Goal: Find specific page/section: Find specific page/section

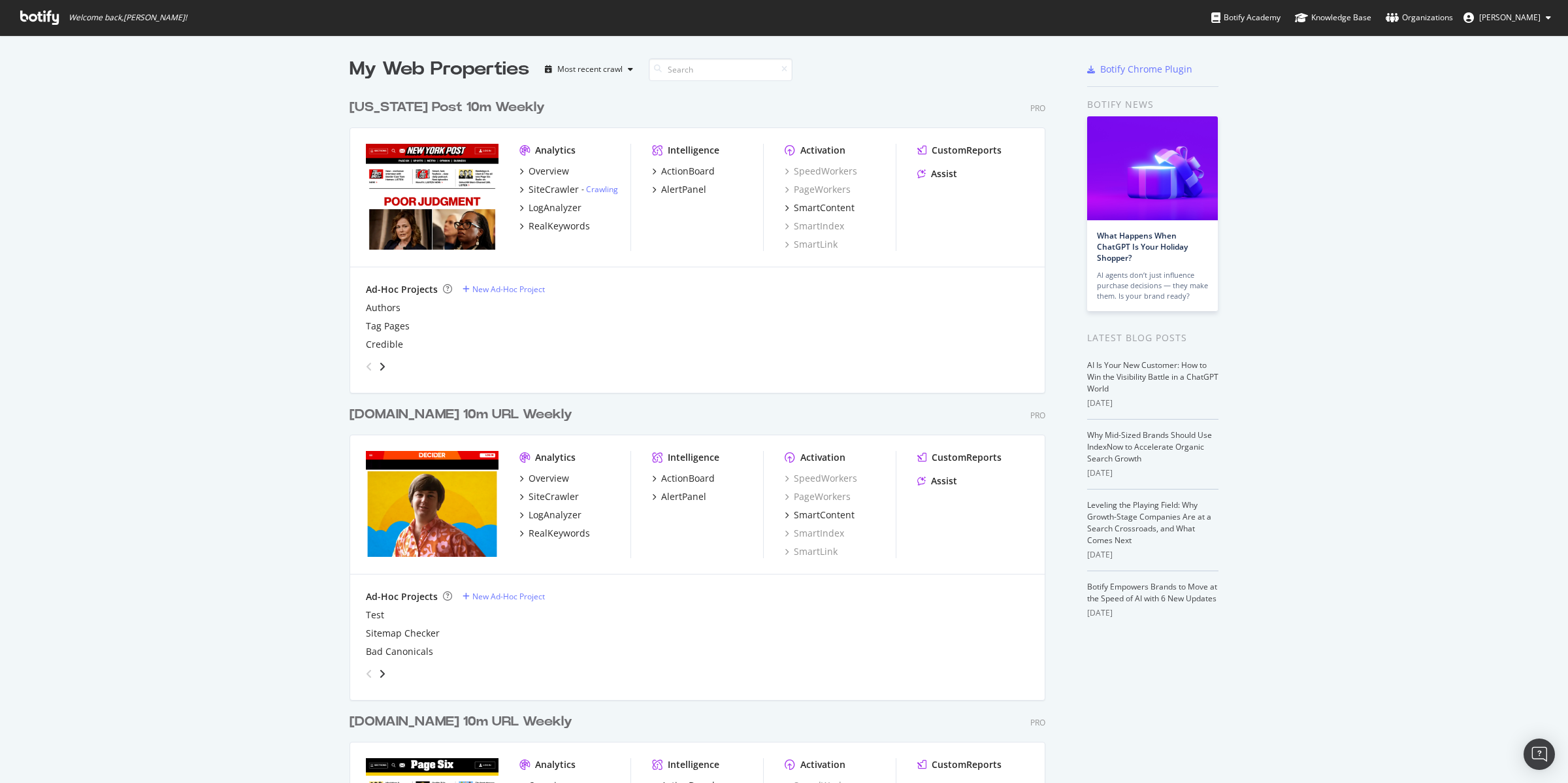
scroll to position [1554, 694]
click at [549, 169] on div "Overview" at bounding box center [548, 172] width 41 height 13
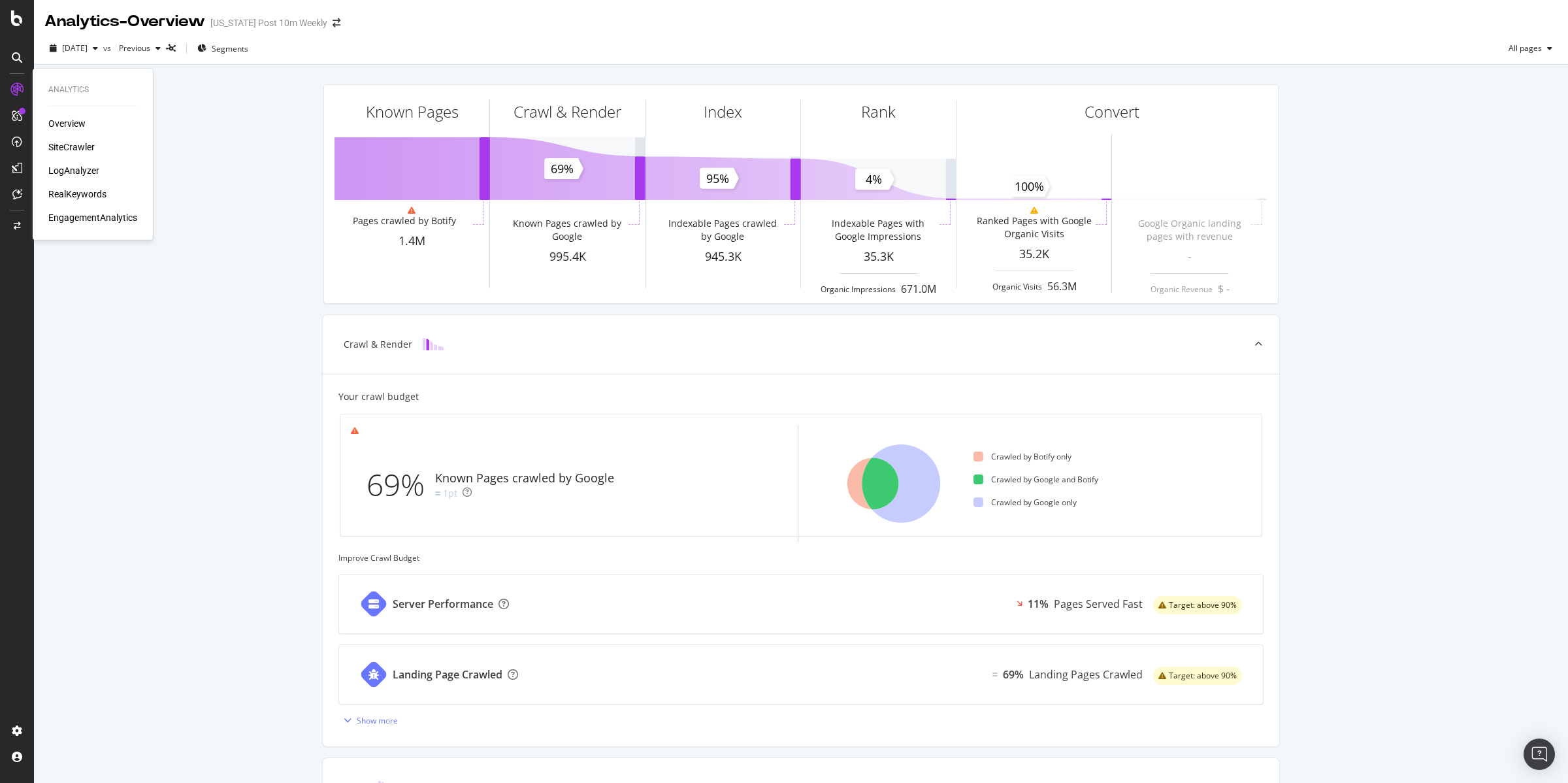
click at [89, 147] on div "SiteCrawler" at bounding box center [71, 147] width 46 height 13
